Goal: Information Seeking & Learning: Find specific page/section

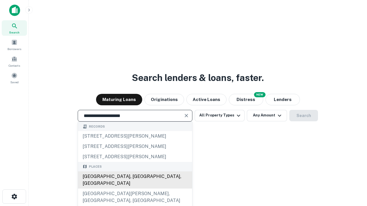
click at [135, 189] on div "[GEOGRAPHIC_DATA], [GEOGRAPHIC_DATA], [GEOGRAPHIC_DATA]" at bounding box center [135, 180] width 114 height 17
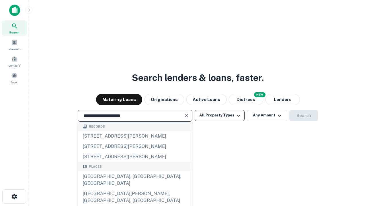
click at [220, 116] on button "All Property Types" at bounding box center [220, 115] width 50 height 11
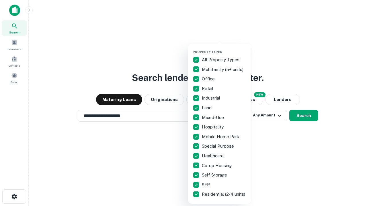
type input "**********"
click at [224, 48] on button "button" at bounding box center [224, 48] width 63 height 0
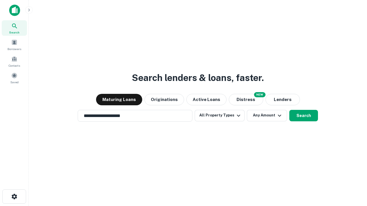
scroll to position [9, 0]
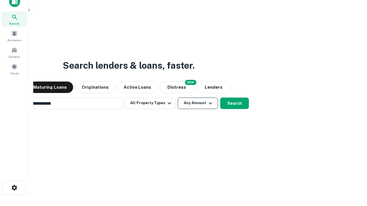
click at [178, 98] on button "Any Amount" at bounding box center [198, 103] width 40 height 11
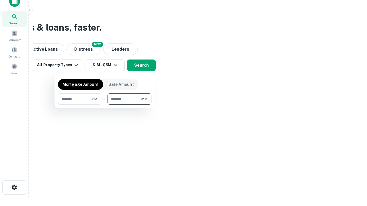
type input "*******"
click at [105, 105] on button "button" at bounding box center [104, 105] width 93 height 0
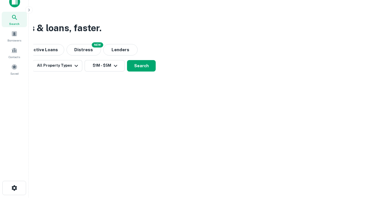
scroll to position [3, 106]
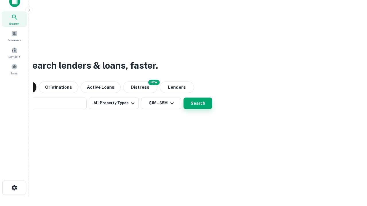
click at [183, 98] on button "Search" at bounding box center [197, 103] width 29 height 11
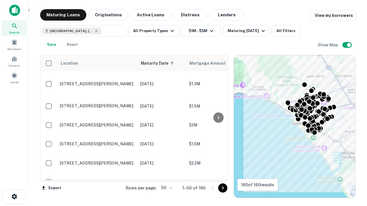
click at [166, 188] on body "Search Borrowers Contacts Saved Maturing Loans Originations Active Loans Distre…" at bounding box center [183, 103] width 367 height 206
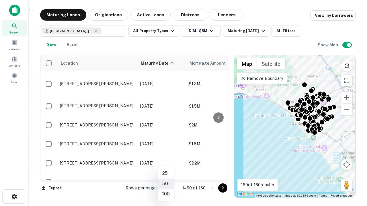
click at [166, 174] on li "25" at bounding box center [166, 174] width 17 height 10
